Goal: Task Accomplishment & Management: Use online tool/utility

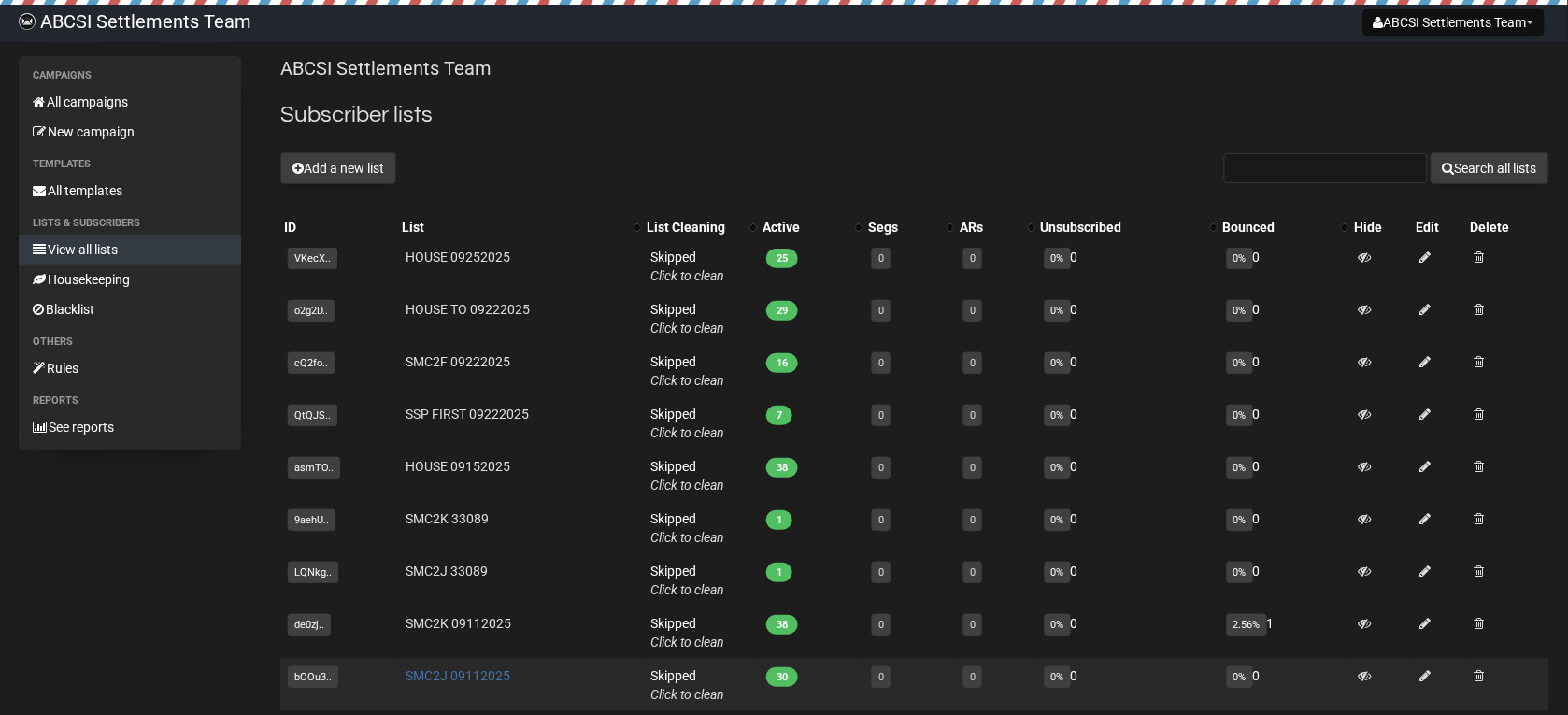
click at [452, 674] on link "SMC2J 09112025" at bounding box center [458, 675] width 104 height 15
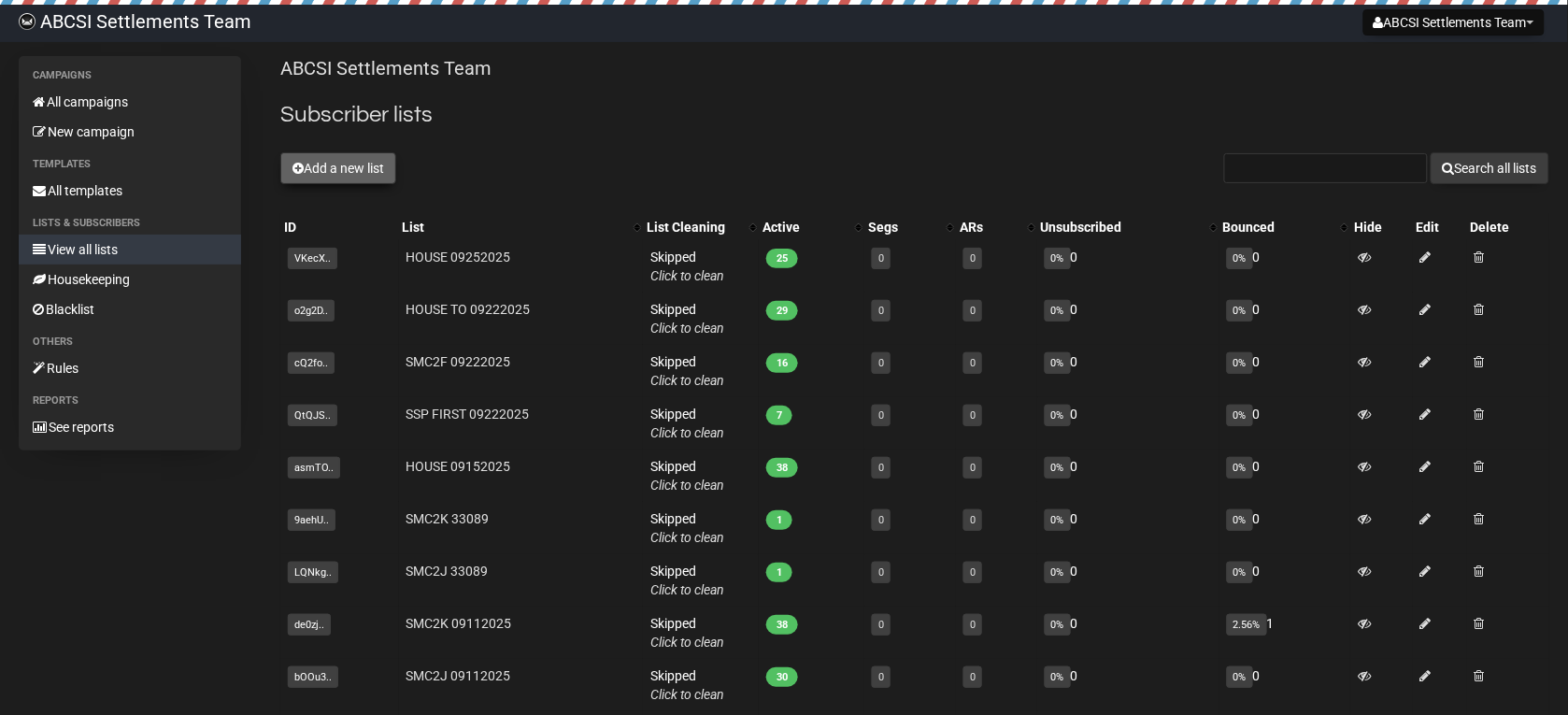
click at [348, 171] on button "Add a new list" at bounding box center [338, 168] width 116 height 31
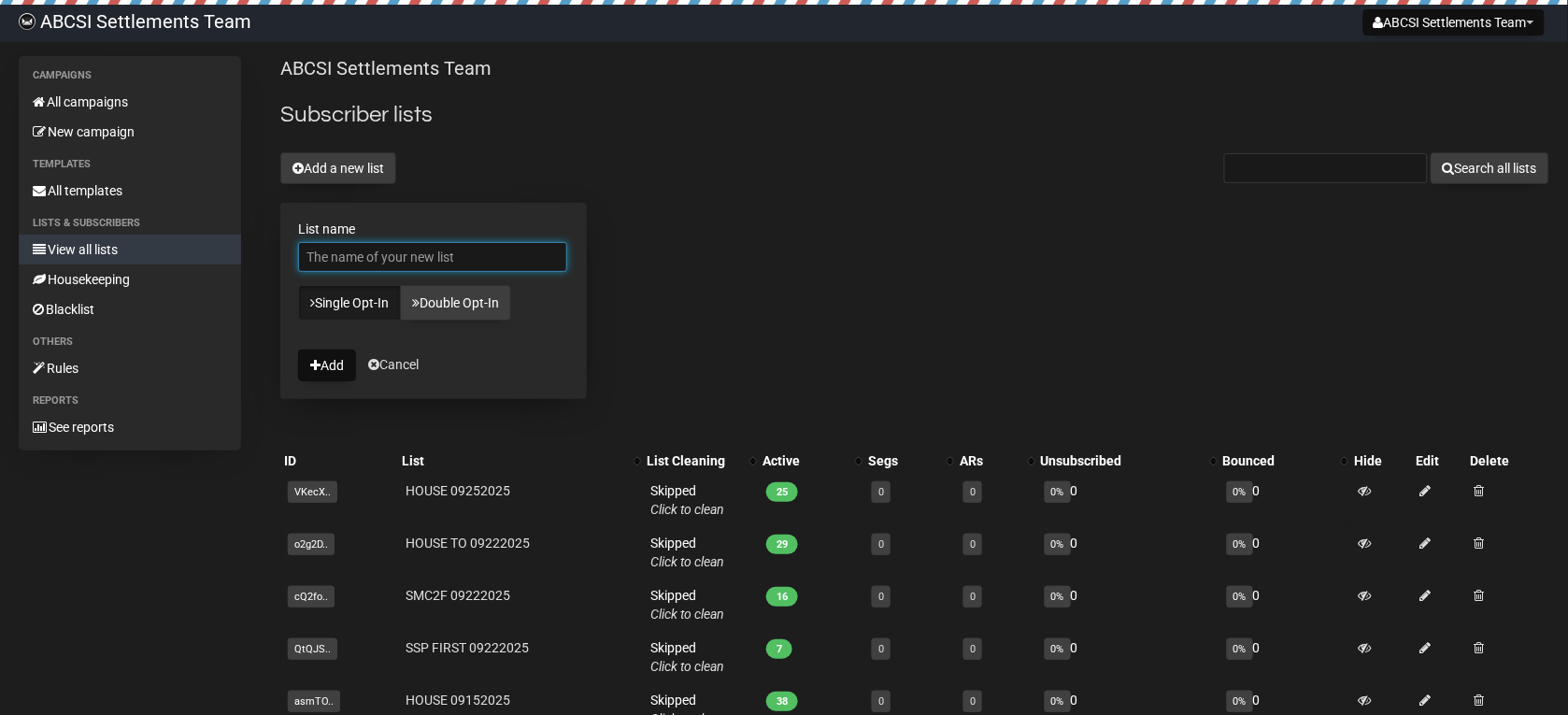
click at [357, 254] on input "List name" at bounding box center [433, 257] width 270 height 30
type input "SMC2J 09262025"
click at [307, 362] on button "Add" at bounding box center [327, 365] width 58 height 31
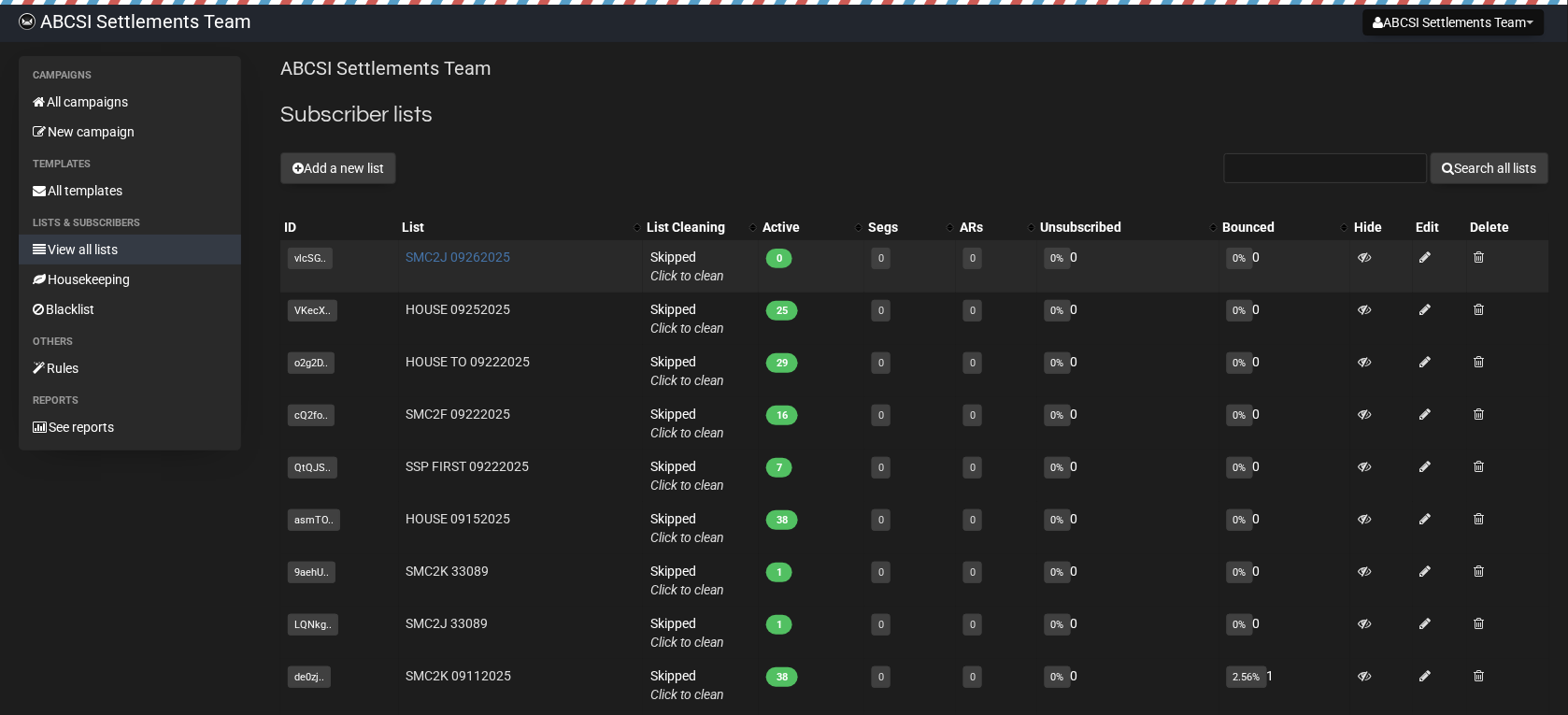
click at [428, 259] on link "SMC2J 09262025" at bounding box center [458, 257] width 104 height 15
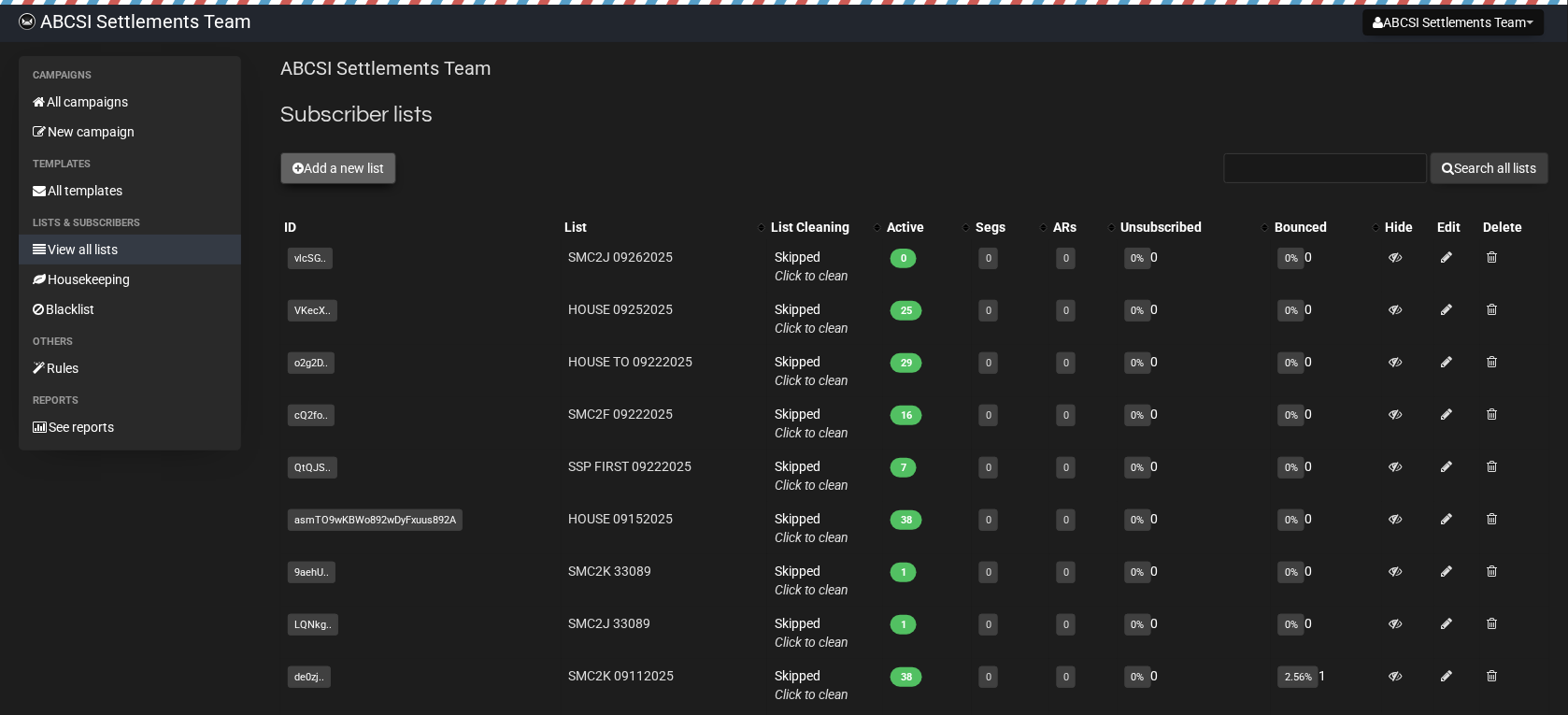
click at [337, 178] on button "Add a new list" at bounding box center [338, 168] width 116 height 31
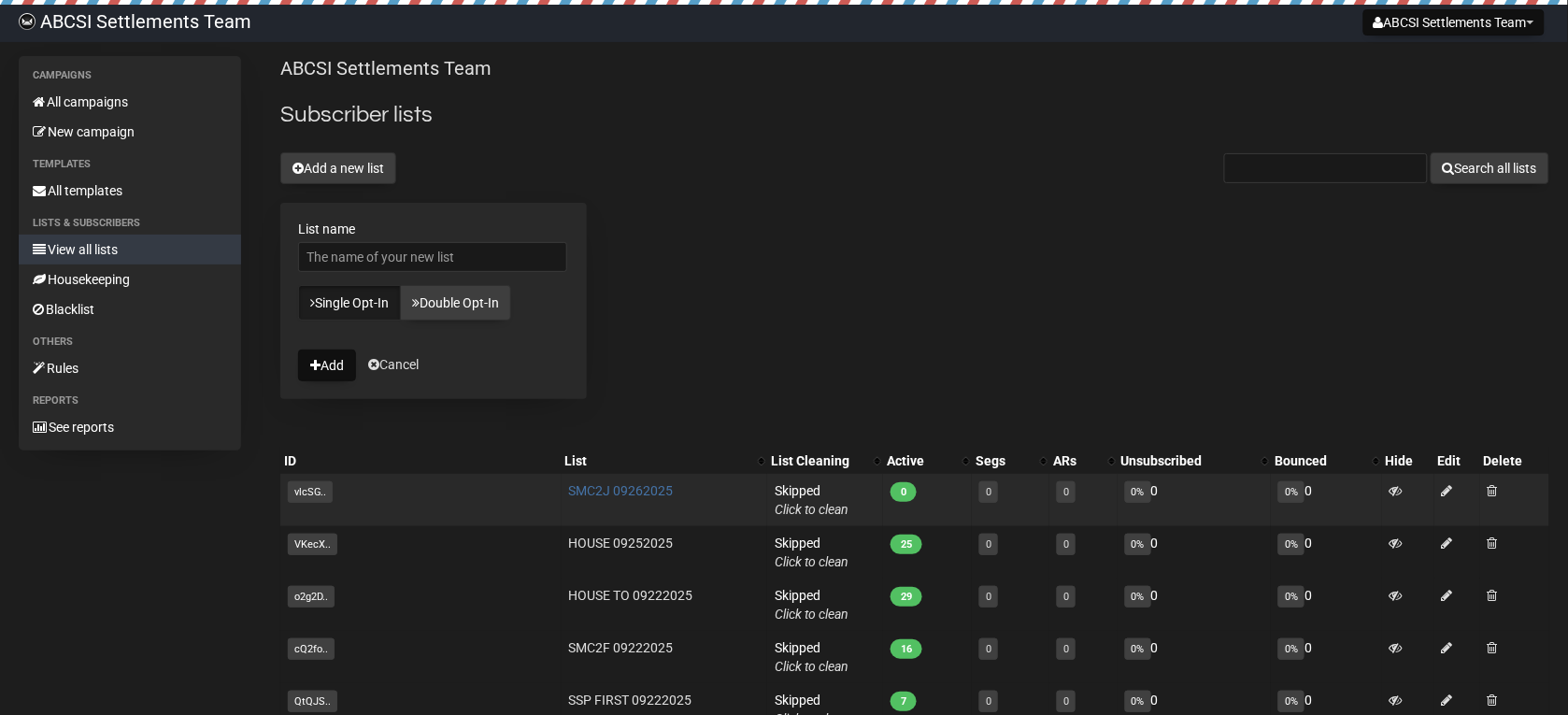
click at [610, 493] on link "SMC2J 09262025" at bounding box center [622, 490] width 104 height 15
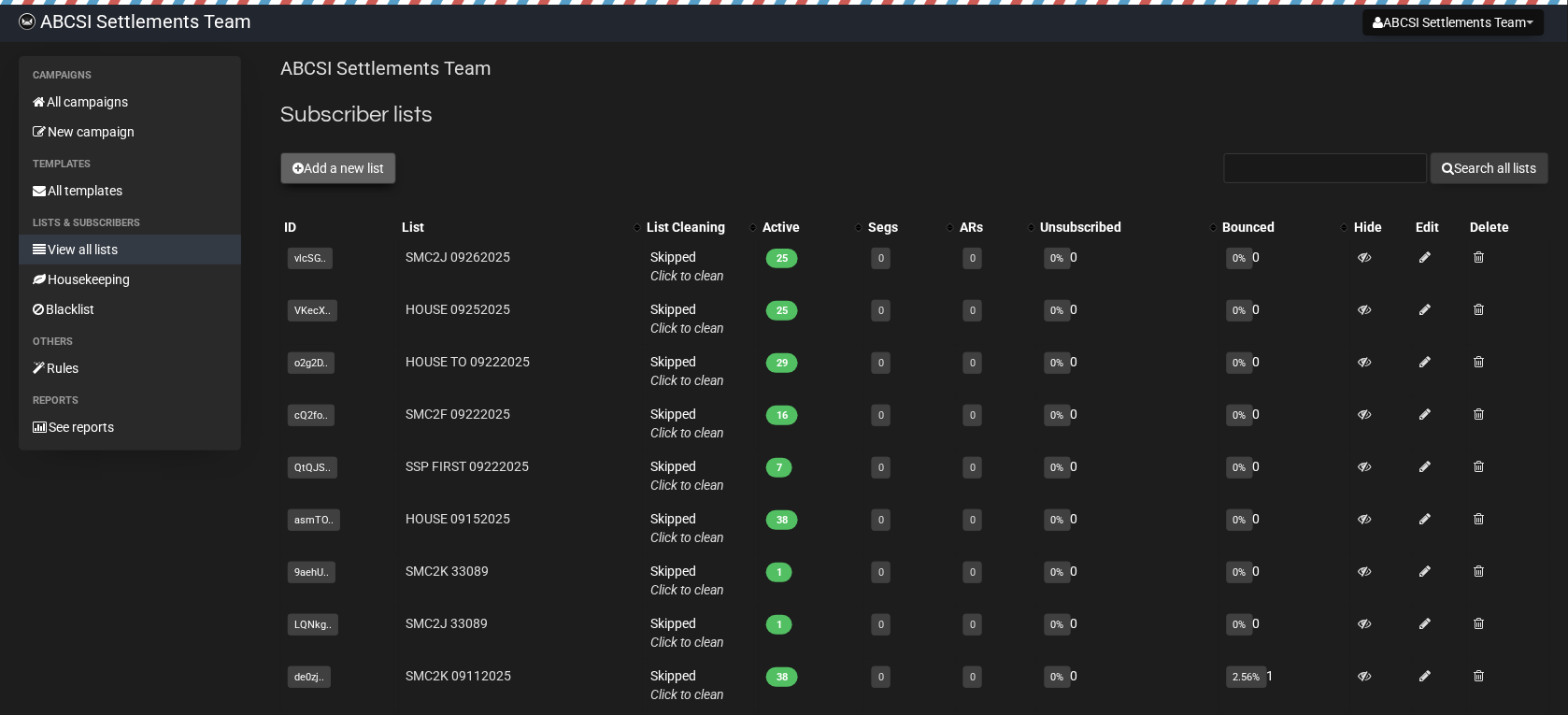
click at [350, 178] on button "Add a new list" at bounding box center [338, 168] width 116 height 31
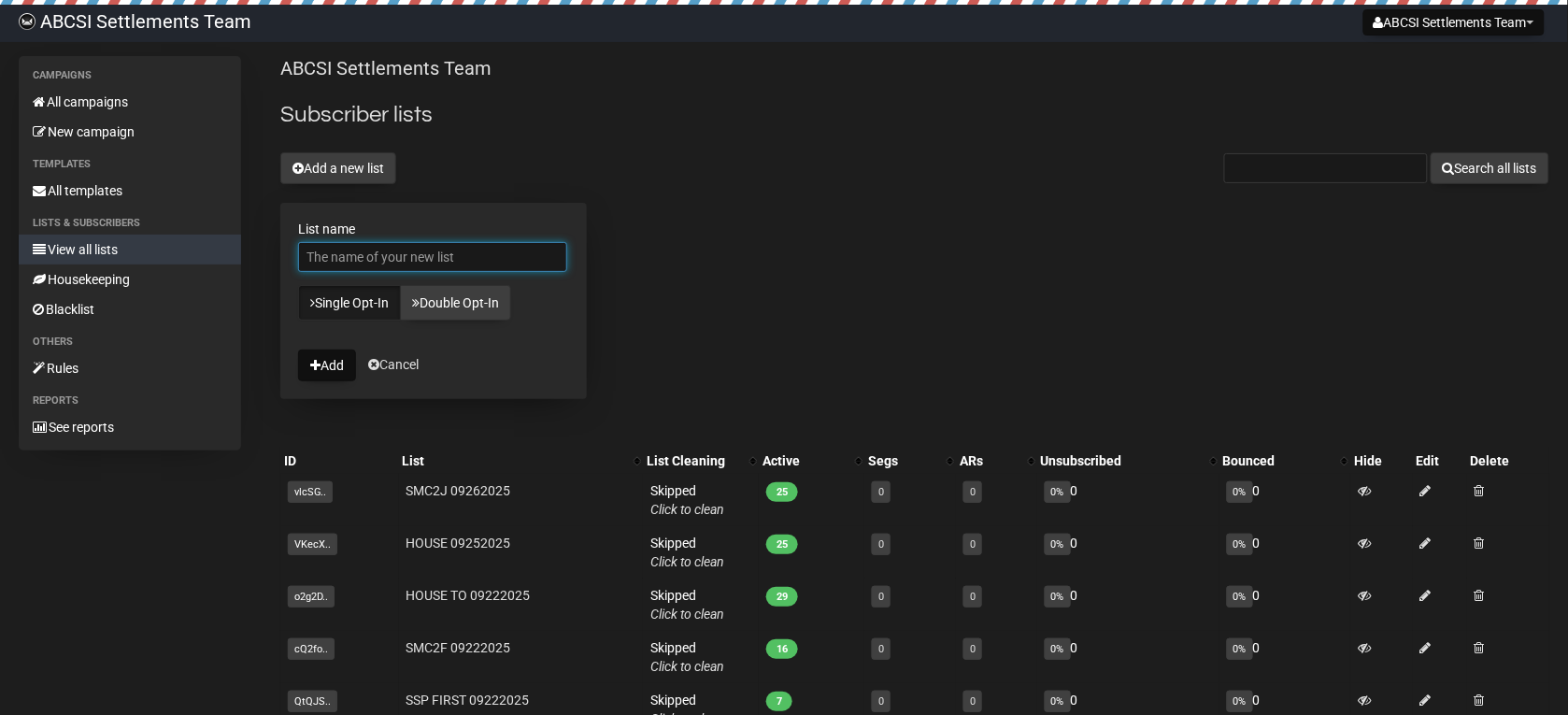
click at [360, 257] on input "List name" at bounding box center [433, 257] width 270 height 30
type input "SMC2K 09262025"
click at [315, 366] on icon "submit" at bounding box center [315, 365] width 10 height 13
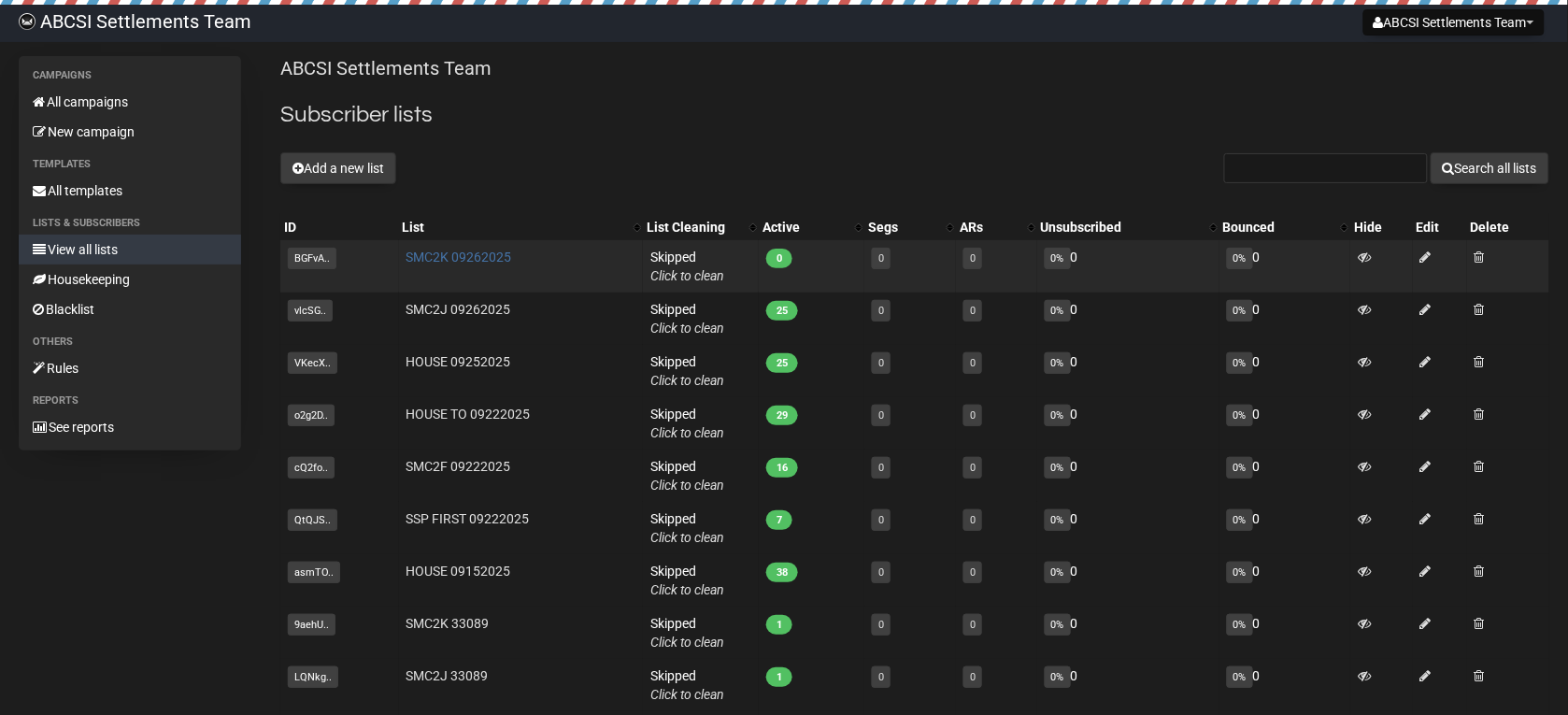
click at [456, 262] on link "SMC2K 09262025" at bounding box center [458, 257] width 105 height 15
